Goal: Task Accomplishment & Management: Use online tool/utility

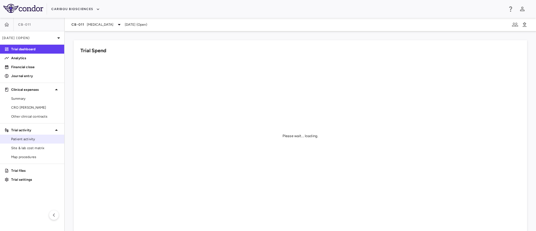
click at [20, 138] on span "Patient activity" at bounding box center [35, 138] width 49 height 5
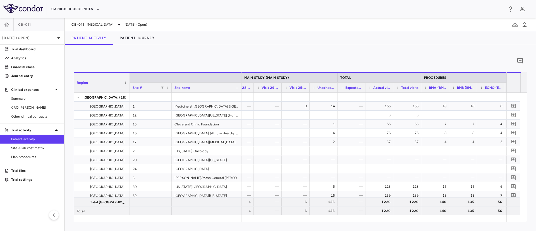
scroll to position [0, 1244]
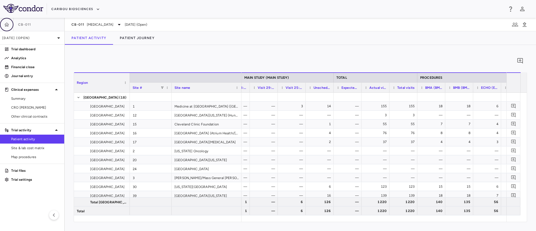
click at [8, 24] on icon "button" at bounding box center [7, 25] width 6 height 6
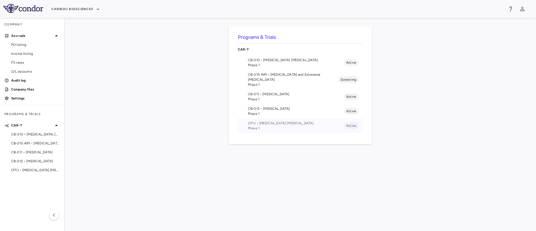
click at [257, 126] on span "Phase 1" at bounding box center [296, 128] width 96 height 5
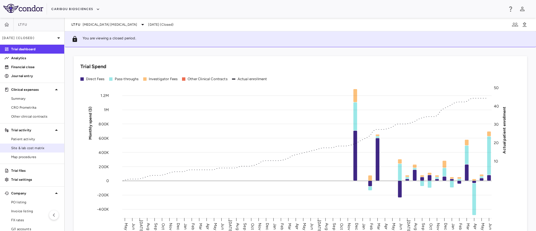
click at [25, 152] on link "Site & lab cost matrix" at bounding box center [32, 148] width 64 height 8
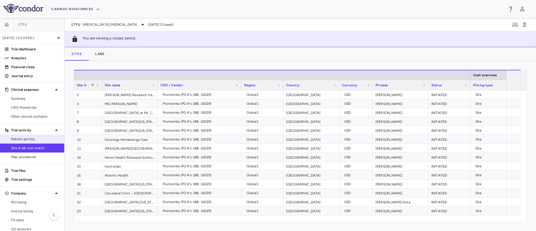
click at [25, 137] on span "Patient activity" at bounding box center [35, 138] width 49 height 5
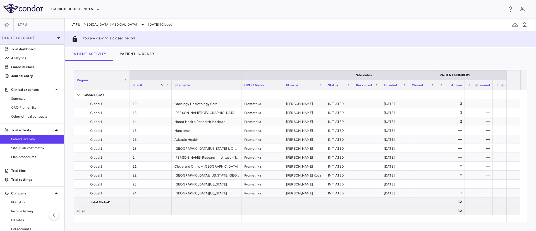
click at [43, 38] on p "[DATE] (Closed)" at bounding box center [28, 37] width 53 height 5
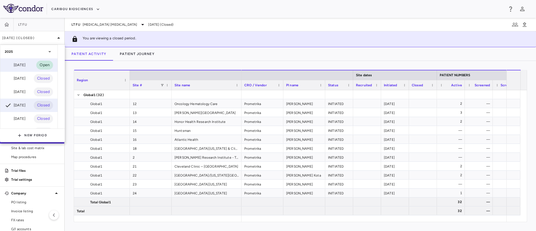
click at [21, 63] on div "[DATE]" at bounding box center [15, 65] width 21 height 7
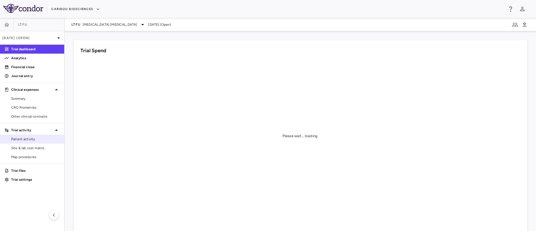
click at [12, 138] on span "Patient activity" at bounding box center [35, 138] width 49 height 5
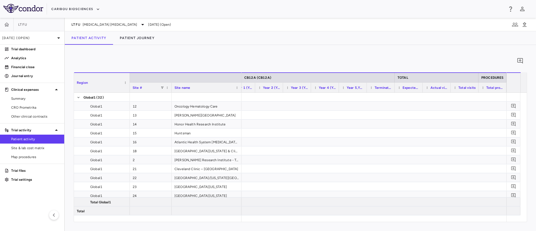
scroll to position [0, 935]
click at [6, 22] on icon "button" at bounding box center [7, 25] width 6 height 6
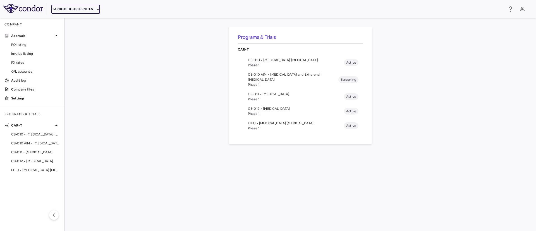
click at [80, 8] on button "Caribou Biosciences" at bounding box center [75, 9] width 49 height 9
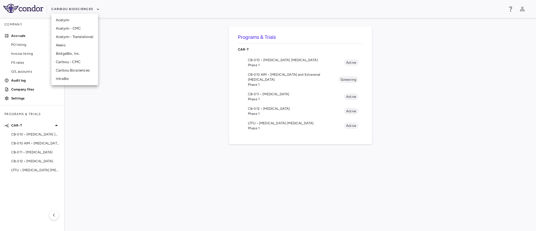
click at [63, 81] on li "IntraBio" at bounding box center [74, 79] width 47 height 8
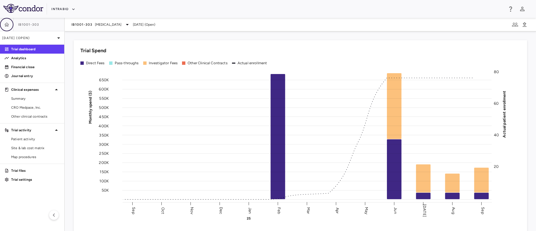
click at [9, 26] on icon "button" at bounding box center [7, 25] width 6 height 6
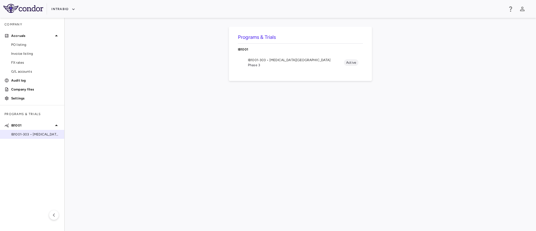
click at [32, 135] on span "IB1001-303 • [MEDICAL_DATA][GEOGRAPHIC_DATA]" at bounding box center [35, 134] width 49 height 5
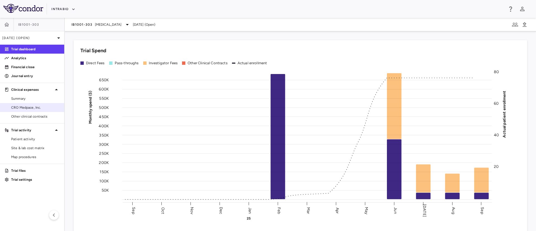
click at [33, 107] on span "CRO Medpace, Inc." at bounding box center [35, 107] width 49 height 5
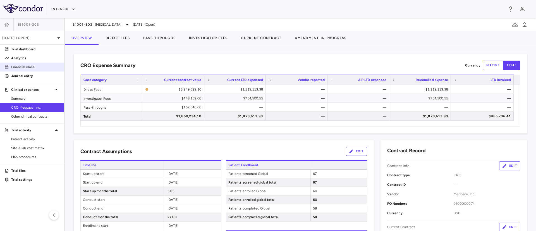
click at [27, 66] on p "Financial close" at bounding box center [35, 66] width 49 height 5
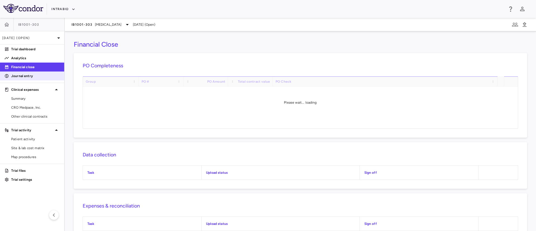
click at [21, 76] on p "Journal entry" at bounding box center [35, 75] width 49 height 5
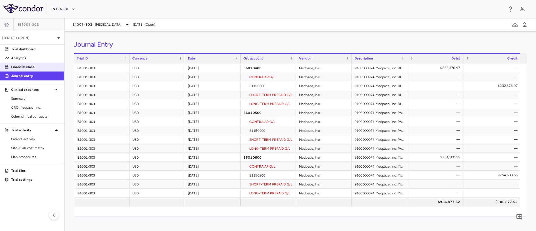
click at [21, 66] on p "Financial close" at bounding box center [35, 66] width 49 height 5
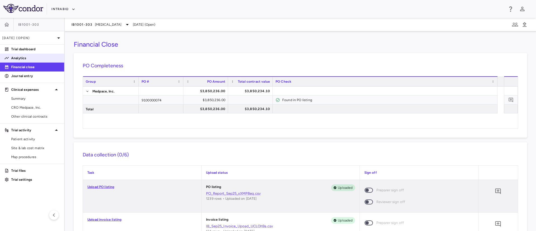
click at [23, 58] on p "Analytics" at bounding box center [35, 58] width 49 height 5
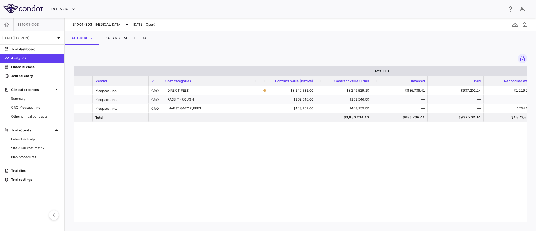
scroll to position [0, 59]
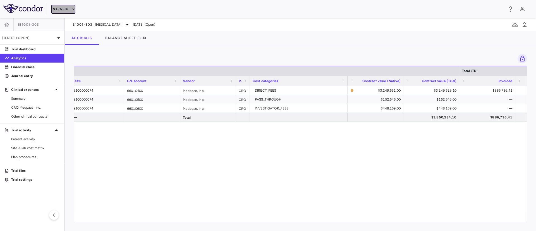
click at [68, 9] on button "IntraBio" at bounding box center [63, 9] width 24 height 9
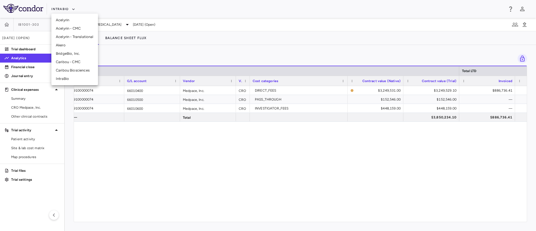
click at [68, 69] on li "Caribou Biosciences" at bounding box center [74, 70] width 47 height 8
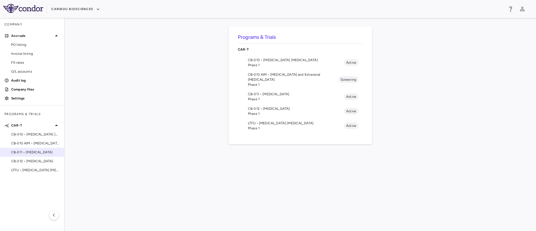
click at [33, 154] on span "CB-011 • [MEDICAL_DATA]" at bounding box center [35, 152] width 49 height 5
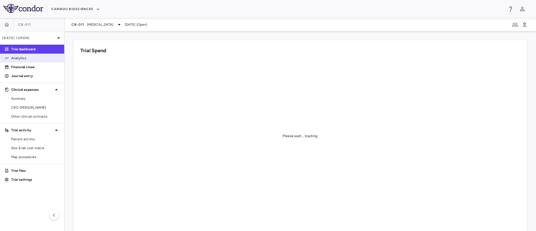
click at [21, 61] on link "Analytics" at bounding box center [32, 58] width 64 height 8
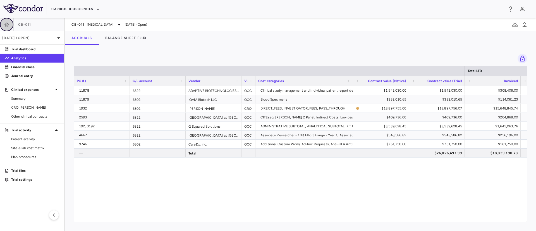
click at [8, 23] on icon "button" at bounding box center [6, 24] width 5 height 4
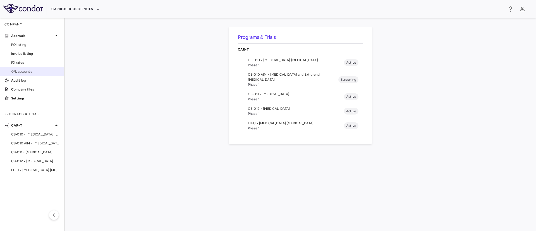
click at [24, 71] on span "G/L accounts" at bounding box center [35, 71] width 49 height 5
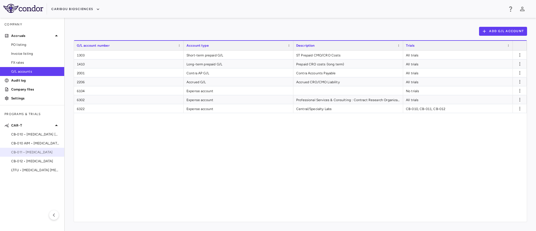
click at [39, 153] on span "CB-011 • [MEDICAL_DATA]" at bounding box center [35, 152] width 49 height 5
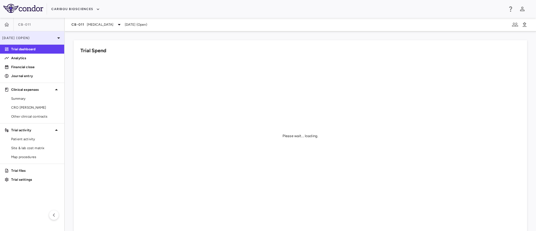
click at [56, 37] on icon at bounding box center [58, 38] width 7 height 7
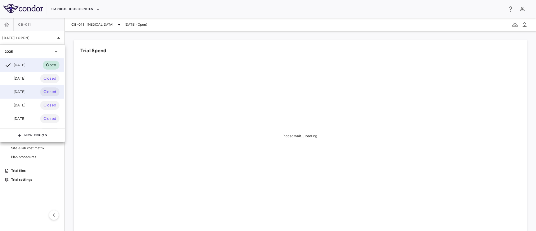
click at [19, 94] on div "[DATE]" at bounding box center [15, 91] width 21 height 7
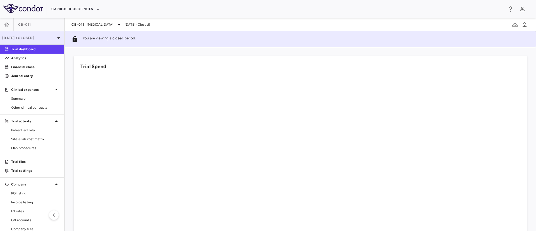
click at [57, 37] on icon at bounding box center [58, 37] width 3 height 1
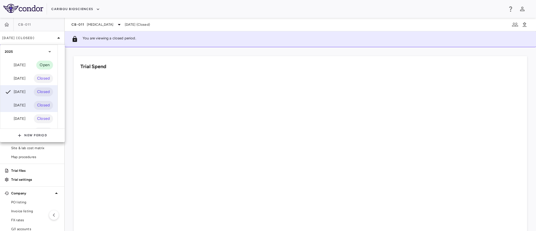
click at [25, 104] on div "[DATE]" at bounding box center [15, 105] width 21 height 7
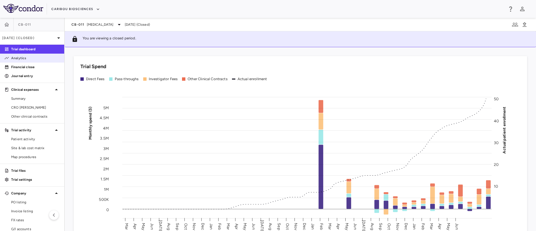
click at [21, 61] on link "Analytics" at bounding box center [32, 58] width 64 height 8
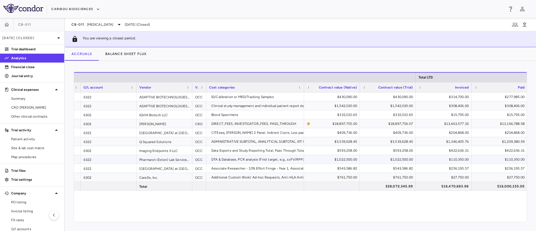
scroll to position [0, 49]
click at [22, 105] on span "CRO [PERSON_NAME]" at bounding box center [35, 107] width 49 height 5
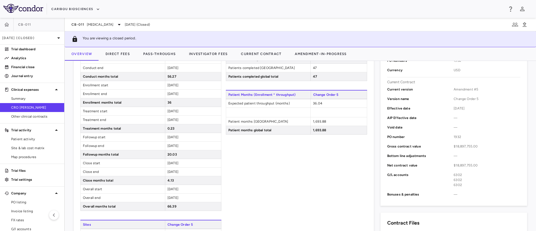
scroll to position [176, 0]
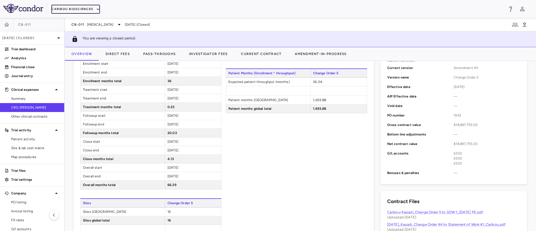
click at [91, 7] on button "Caribou Biosciences" at bounding box center [75, 9] width 49 height 9
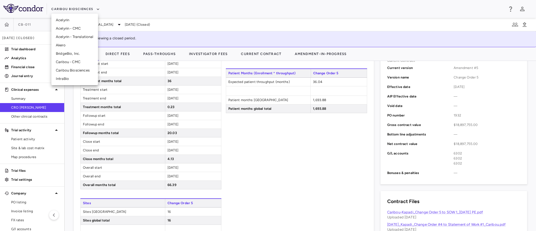
click at [63, 79] on li "IntraBio" at bounding box center [74, 79] width 47 height 8
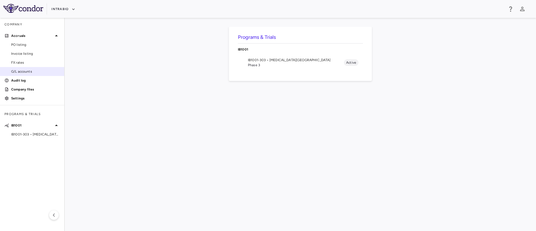
click at [13, 71] on span "G/L accounts" at bounding box center [35, 71] width 49 height 5
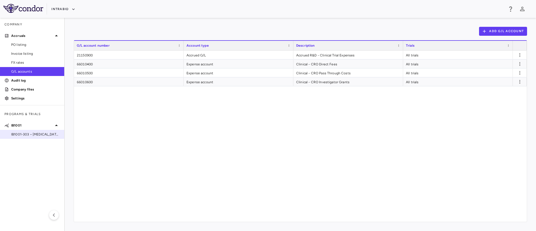
click at [28, 132] on span "IB1001-303 • [MEDICAL_DATA][GEOGRAPHIC_DATA]" at bounding box center [35, 134] width 49 height 5
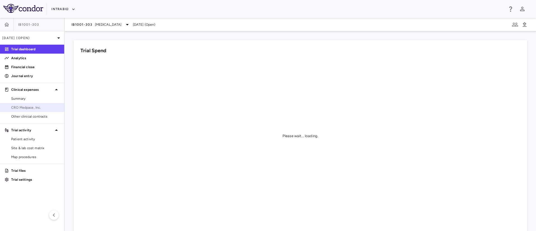
click at [21, 108] on span "CRO Medpace, Inc." at bounding box center [35, 107] width 49 height 5
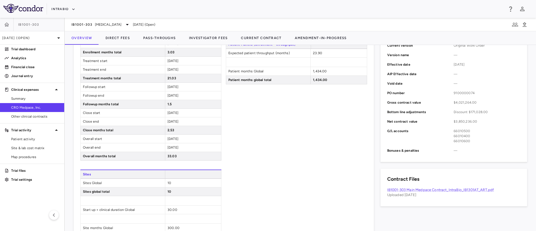
scroll to position [190, 0]
click at [21, 56] on p "Analytics" at bounding box center [35, 58] width 49 height 5
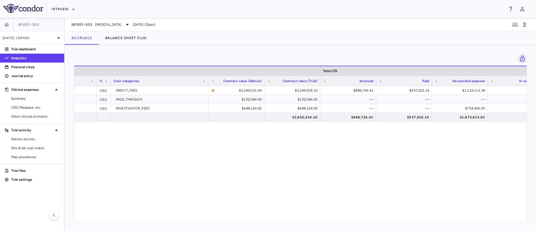
scroll to position [0, 21]
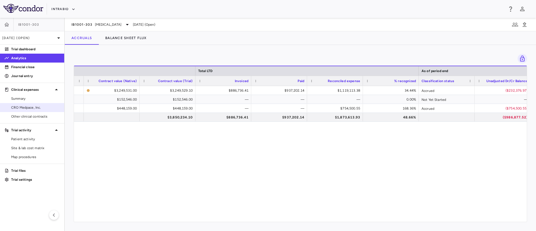
click at [26, 109] on span "CRO Medpace, Inc." at bounding box center [35, 107] width 49 height 5
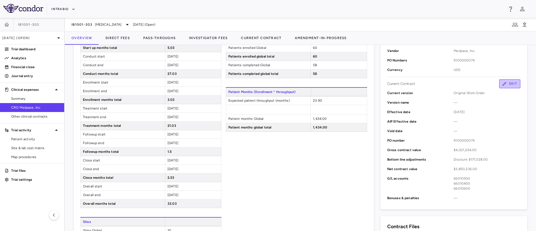
click at [505, 85] on button "Edit" at bounding box center [509, 83] width 21 height 9
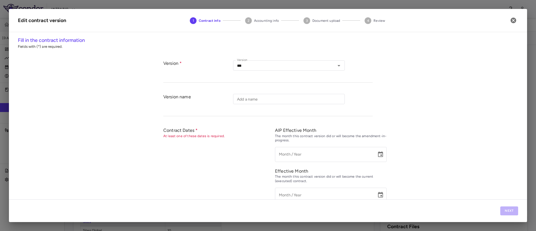
type input "**********"
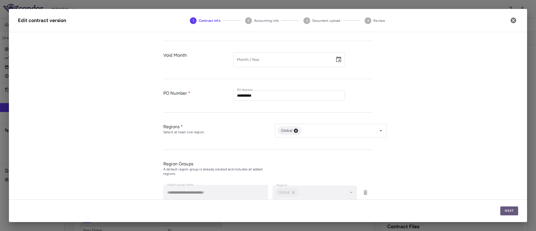
click at [506, 213] on button "Next" at bounding box center [509, 210] width 18 height 9
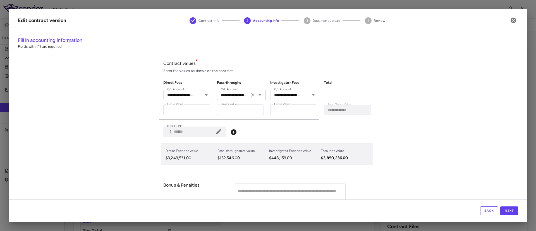
click at [258, 94] on icon "Open" at bounding box center [259, 95] width 7 height 7
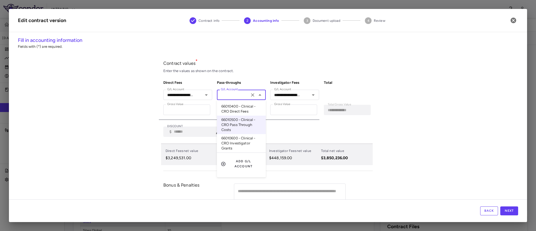
click at [440, 96] on div "**********" at bounding box center [268, 118] width 518 height 163
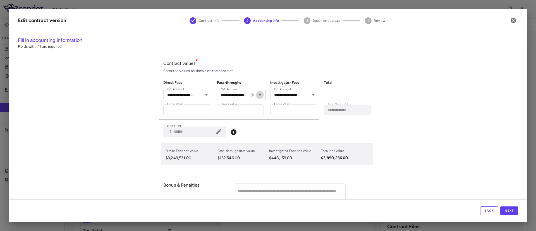
click at [256, 94] on icon "Open" at bounding box center [259, 95] width 7 height 7
click at [459, 75] on div "**********" at bounding box center [268, 118] width 518 height 163
click at [514, 20] on icon "button" at bounding box center [513, 20] width 7 height 7
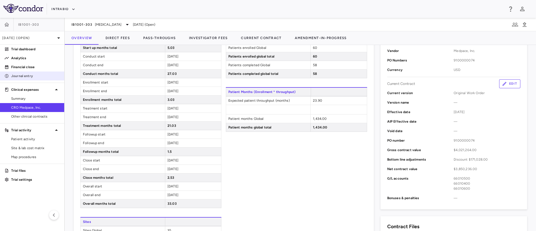
click at [23, 78] on p "Journal entry" at bounding box center [35, 75] width 49 height 5
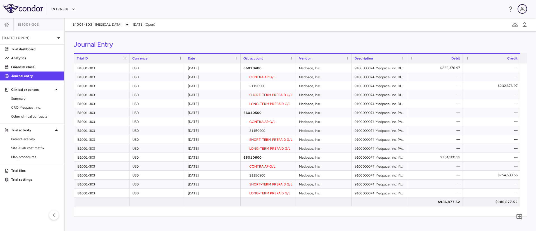
click at [522, 10] on icon "button" at bounding box center [522, 9] width 7 height 7
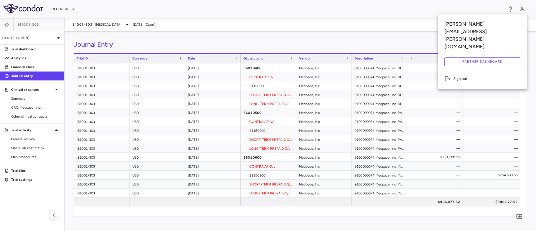
click at [459, 75] on li "Sign out" at bounding box center [482, 78] width 76 height 7
